Goal: Information Seeking & Learning: Learn about a topic

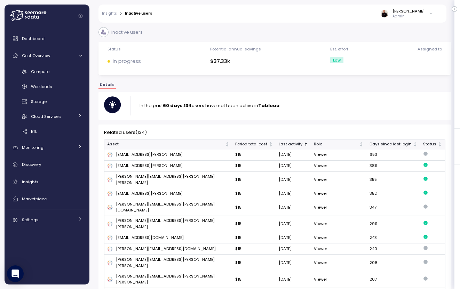
click at [17, 14] on icon at bounding box center [28, 15] width 36 height 11
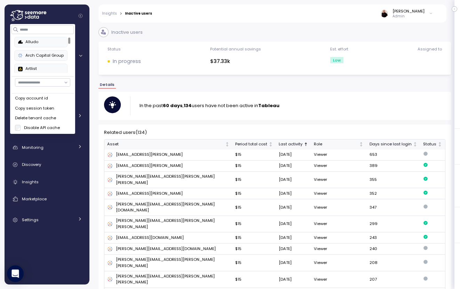
click at [39, 69] on div "Artlist" at bounding box center [41, 69] width 46 height 6
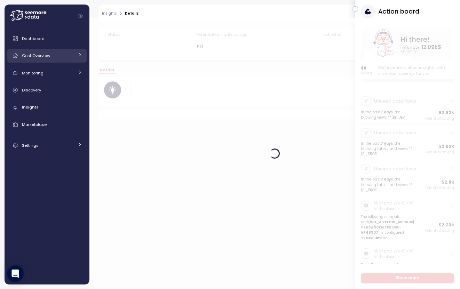
click at [44, 55] on span "Cost Overview" at bounding box center [36, 56] width 28 height 6
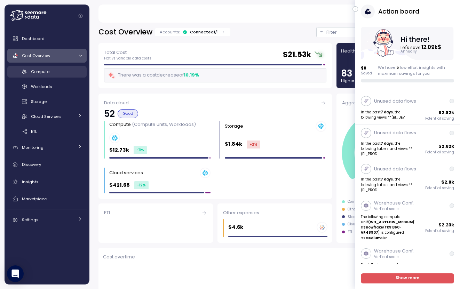
click at [46, 69] on span "Compute" at bounding box center [40, 72] width 18 height 6
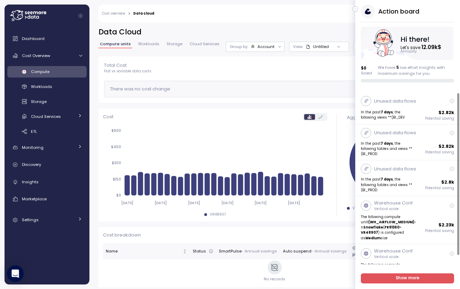
click at [355, 8] on icon "button" at bounding box center [355, 9] width 3 height 8
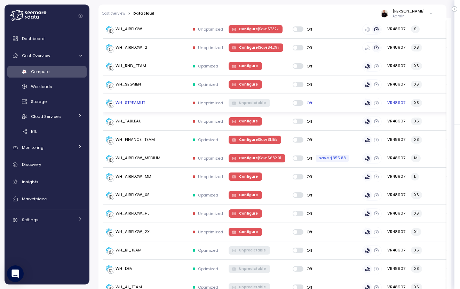
scroll to position [253, 0]
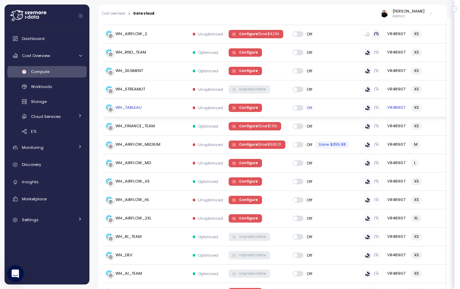
click at [244, 112] on span "Configure" at bounding box center [248, 108] width 19 height 8
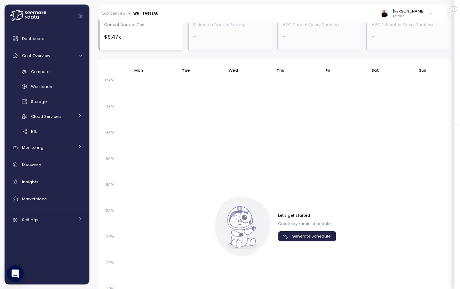
scroll to position [670, 0]
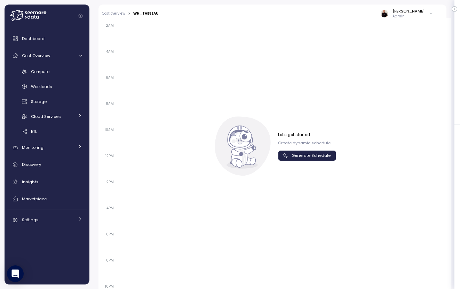
click at [299, 154] on span "Generate Schedule" at bounding box center [310, 155] width 39 height 9
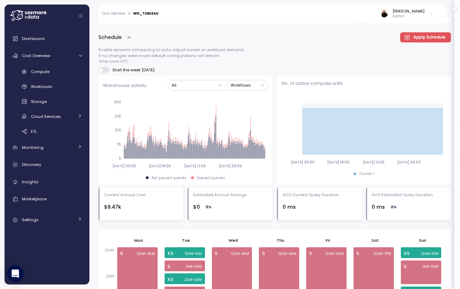
scroll to position [416, 0]
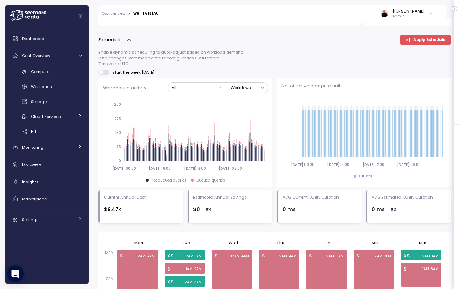
click at [114, 13] on link "Cost overview" at bounding box center [113, 13] width 23 height 3
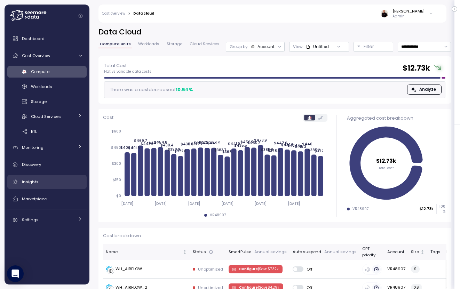
click at [46, 187] on link "Insights" at bounding box center [46, 182] width 79 height 14
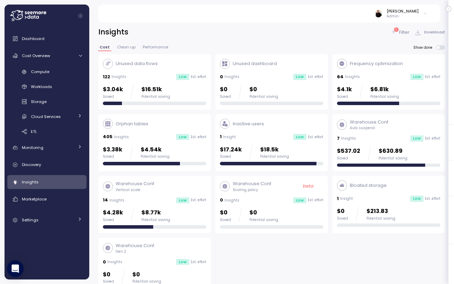
scroll to position [1, 0]
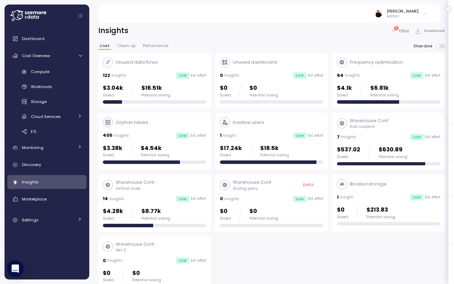
click at [16, 13] on icon at bounding box center [28, 15] width 36 height 11
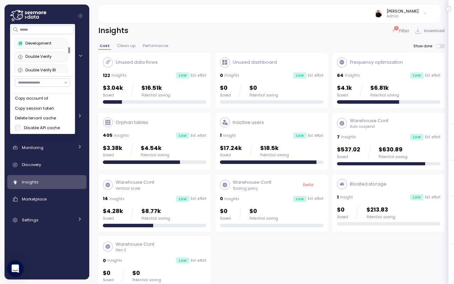
scroll to position [107, 0]
click at [69, 50] on div at bounding box center [69, 50] width 2 height 6
click at [27, 41] on div "Development" at bounding box center [41, 43] width 46 height 6
click at [33, 44] on div "Development" at bounding box center [41, 43] width 46 height 6
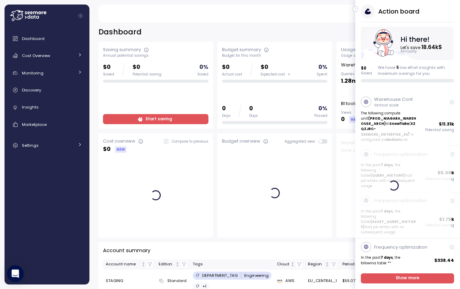
click at [355, 10] on icon "button" at bounding box center [355, 9] width 3 height 8
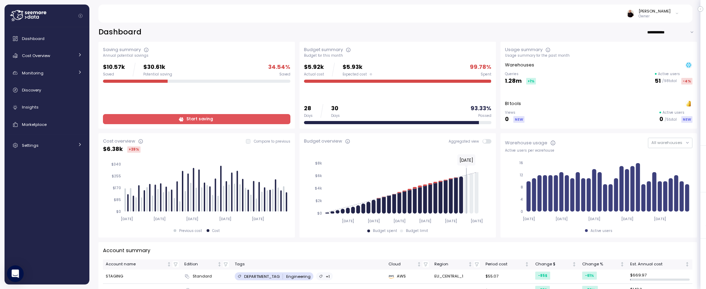
click at [228, 120] on span "Start saving" at bounding box center [196, 118] width 178 height 9
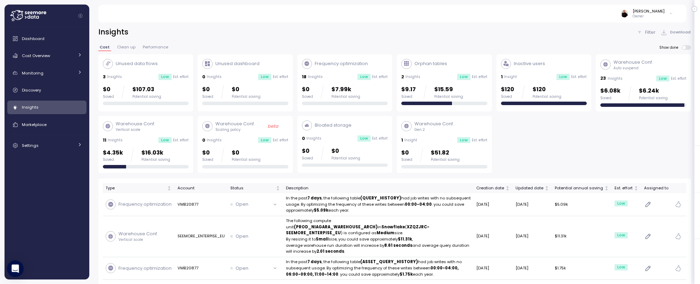
click at [444, 73] on div "2 Insights Low Est. effort" at bounding box center [445, 76] width 86 height 7
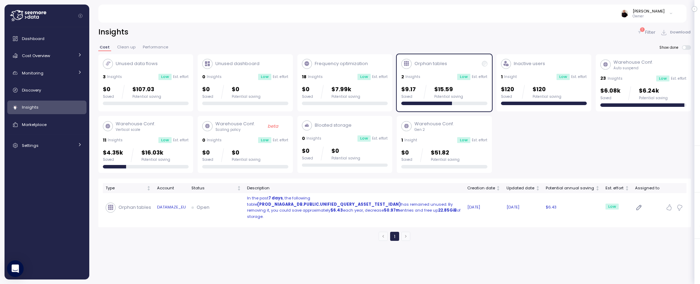
click at [341, 210] on p "In the past 7 days , the following table (PROD_NIAGARA_DB.PUBLIC.UNIFIED_QUERY_…" at bounding box center [354, 207] width 215 height 25
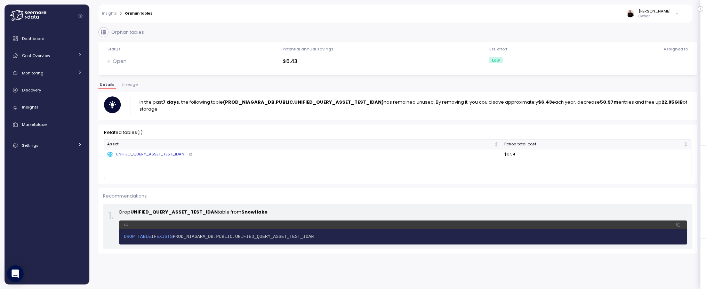
click at [105, 13] on link "Insights" at bounding box center [109, 13] width 15 height 3
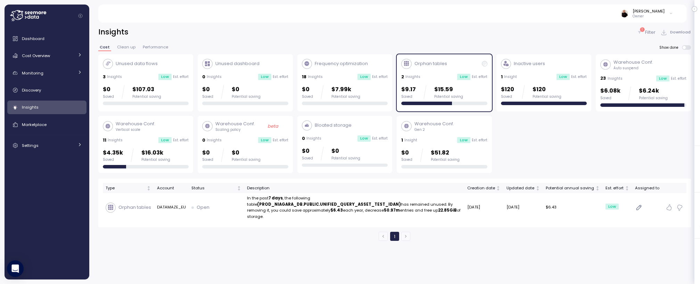
click at [449, 135] on div "Warehouse Conf. Gen 2 1 Insight Low Est. effort $0 Saved $51.82 Potential saving" at bounding box center [445, 144] width 86 height 48
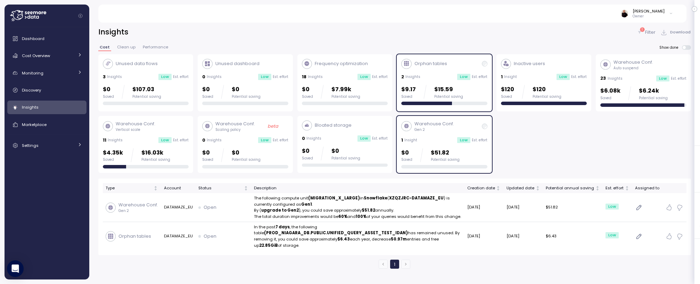
click at [163, 127] on div "Warehouse Conf. Vertical scale" at bounding box center [146, 126] width 86 height 12
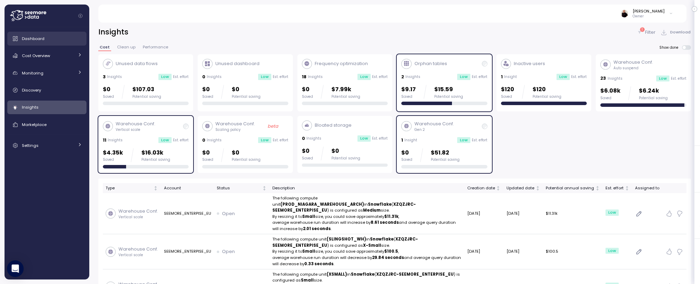
click at [36, 39] on span "Dashboard" at bounding box center [33, 39] width 23 height 6
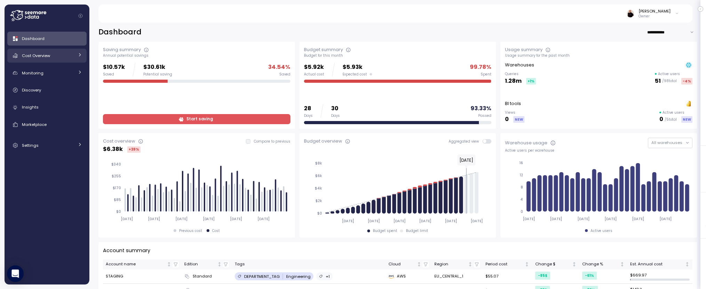
click at [43, 52] on div "Cost Overview" at bounding box center [48, 55] width 52 height 7
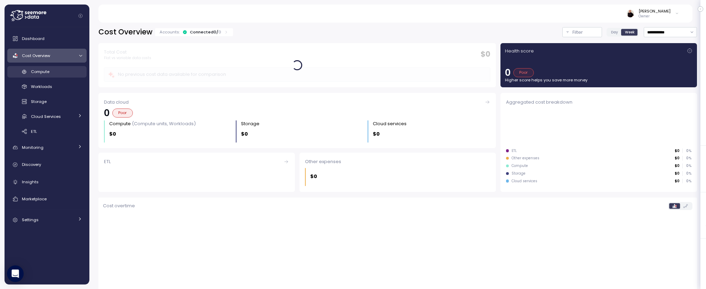
click at [45, 72] on span "Compute" at bounding box center [40, 72] width 18 height 6
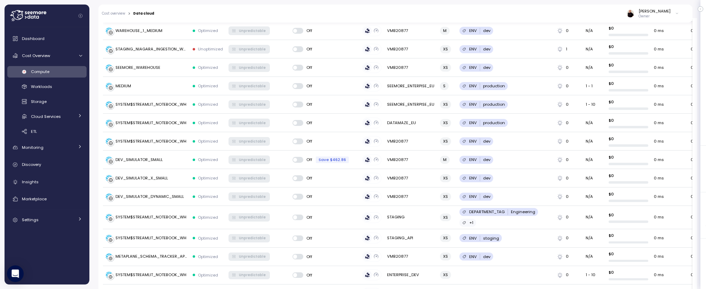
scroll to position [742, 0]
click at [300, 159] on span at bounding box center [300, 159] width 7 height 6
click at [299, 159] on span at bounding box center [300, 159] width 7 height 6
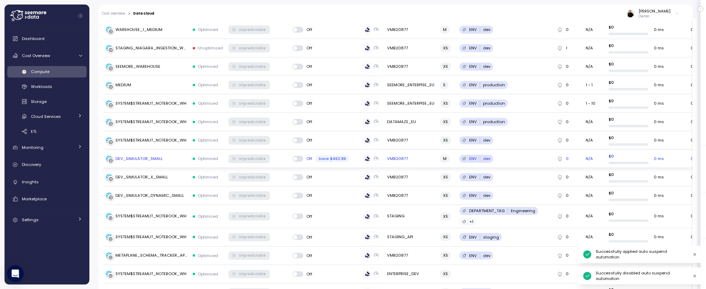
click at [300, 158] on span at bounding box center [300, 159] width 7 height 6
click at [298, 158] on span at bounding box center [300, 159] width 7 height 6
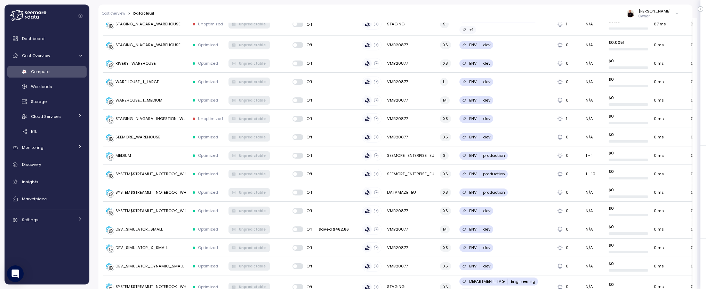
scroll to position [701, 0]
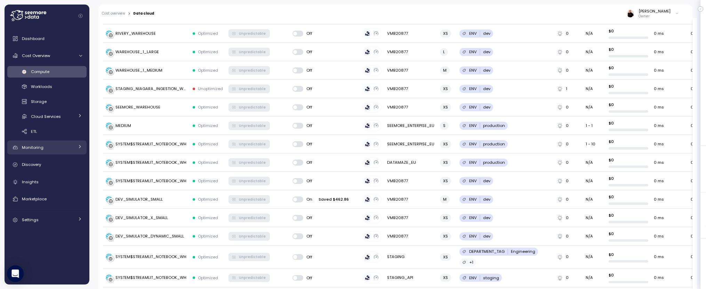
click at [46, 144] on div "Monitoring" at bounding box center [48, 147] width 52 height 7
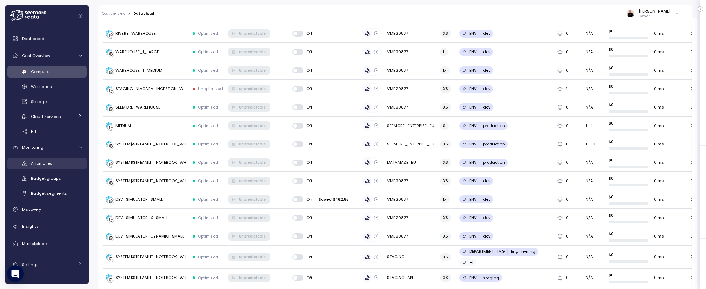
click at [56, 162] on div "Anomalies" at bounding box center [56, 163] width 51 height 7
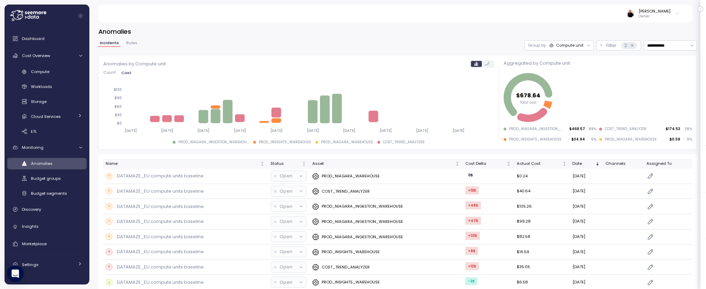
click at [459, 43] on div "Compute unit" at bounding box center [569, 45] width 27 height 6
click at [457, 33] on h3 "Anomalies" at bounding box center [397, 31] width 598 height 9
click at [132, 42] on span "Rules" at bounding box center [131, 43] width 11 height 4
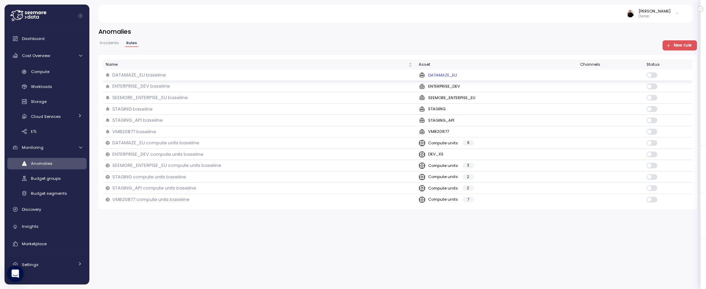
click at [161, 72] on p "DATAMAZE_EU baseline" at bounding box center [139, 75] width 54 height 7
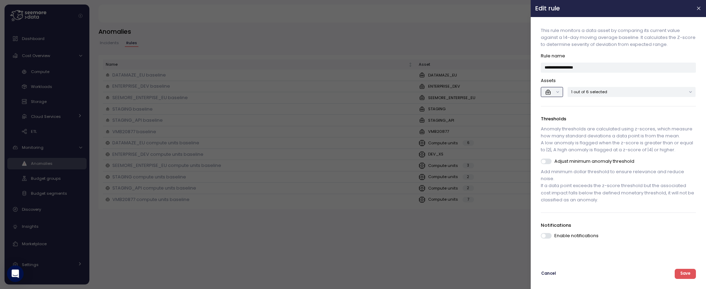
click at [459, 91] on button "button" at bounding box center [552, 92] width 22 height 10
click at [459, 108] on div "**********" at bounding box center [618, 140] width 166 height 236
click at [459, 88] on div "1 out of 6 selected" at bounding box center [631, 92] width 128 height 10
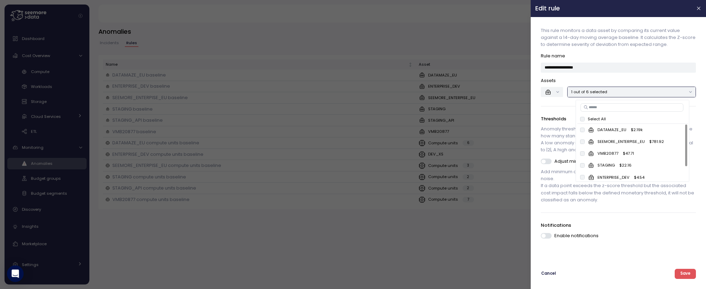
click at [459, 108] on div "**********" at bounding box center [618, 140] width 166 height 236
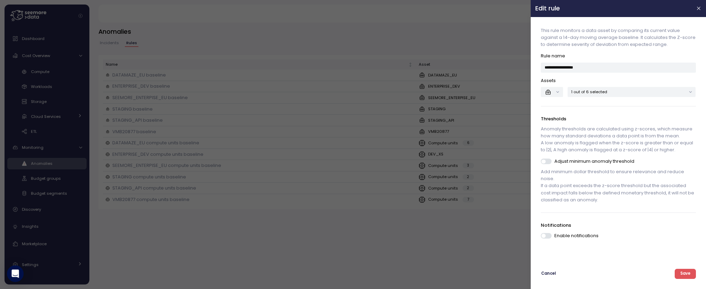
click at [458, 270] on div at bounding box center [353, 144] width 706 height 289
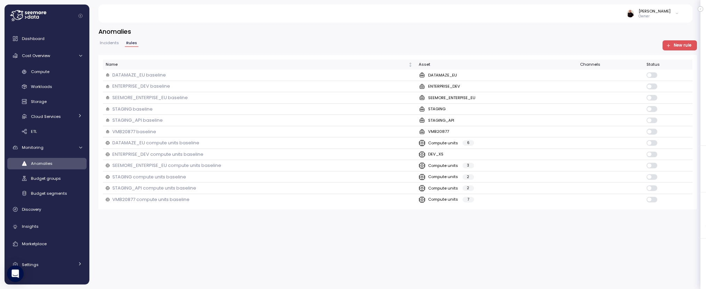
click at [103, 41] on span "Incidents" at bounding box center [109, 43] width 19 height 4
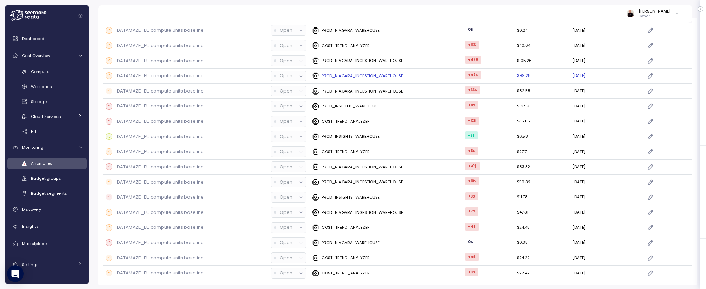
scroll to position [146, 0]
click at [347, 118] on p "COST_TREND_ANALYZER" at bounding box center [346, 121] width 48 height 6
